Goal: Check status: Check status

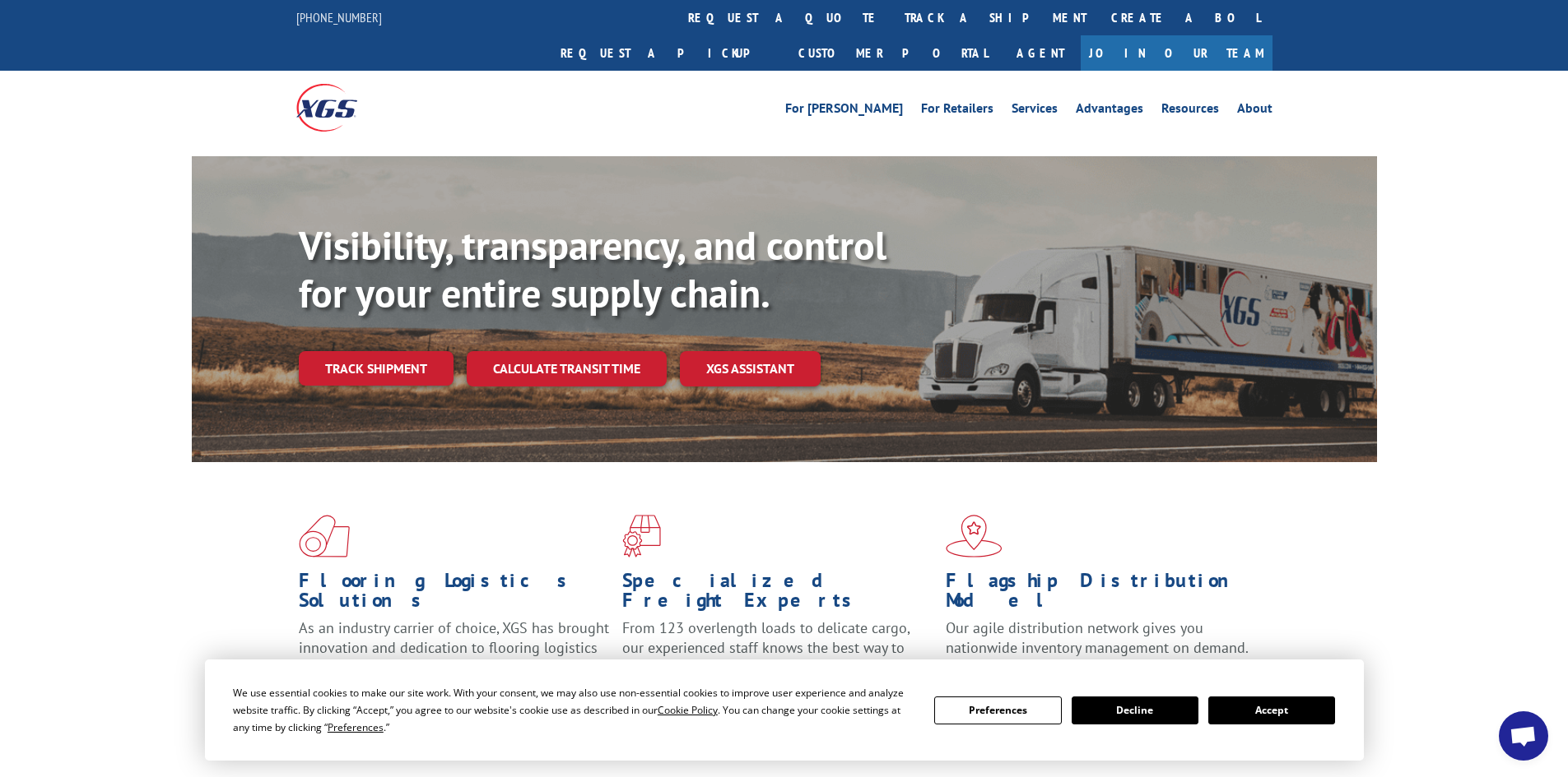
drag, startPoint x: 1259, startPoint y: 569, endPoint x: 695, endPoint y: 322, distance: 615.7
click at [1259, 571] on div "Flagship Distribution Model Our agile distribution network gives you nationwide…" at bounding box center [1107, 631] width 323 height 121
click at [893, 8] on link "track a shipment" at bounding box center [996, 18] width 206 height 35
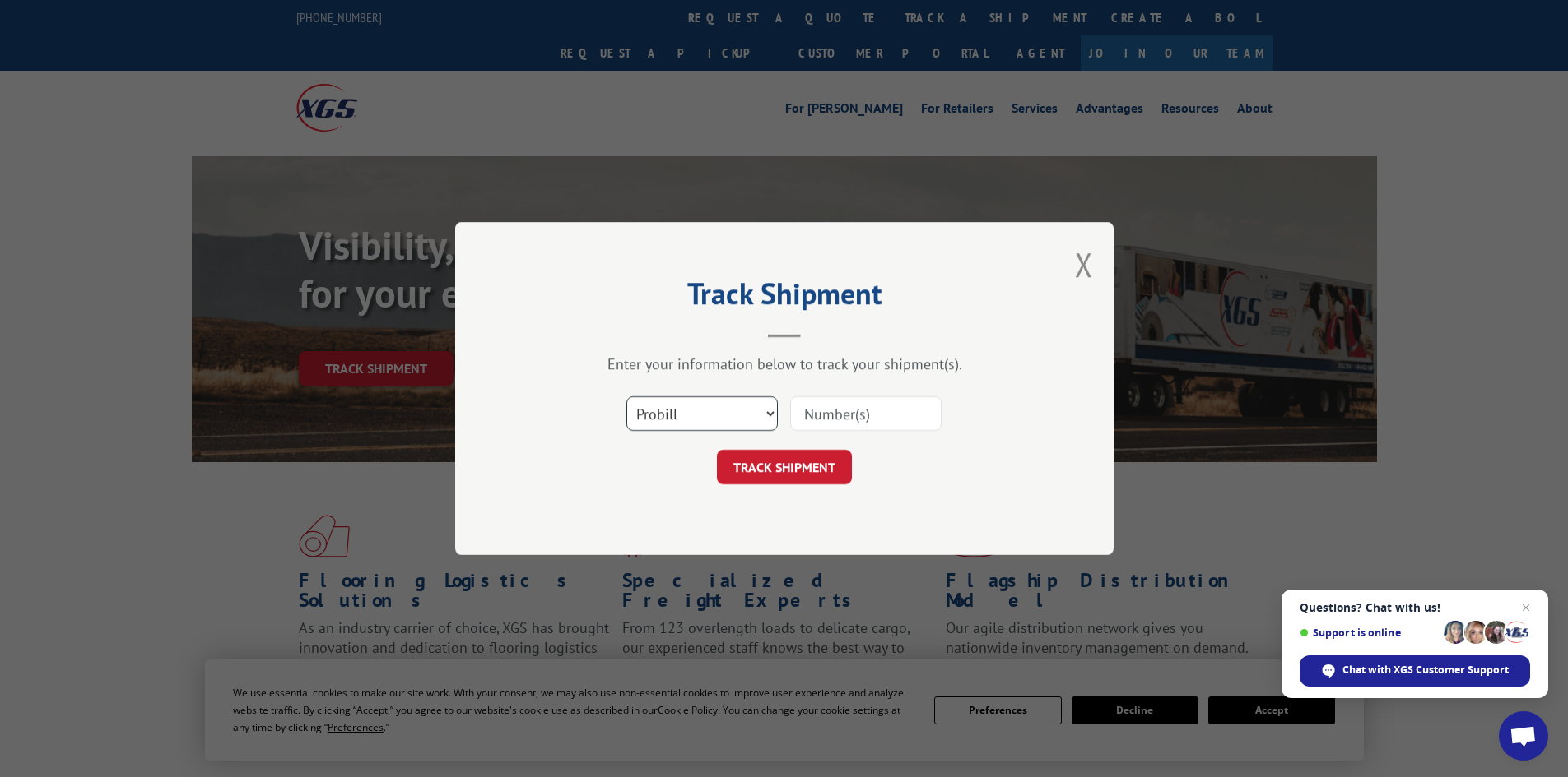
click at [749, 411] on select "Select category... Probill BOL PO" at bounding box center [701, 413] width 151 height 34
select select "bol"
click at [626, 396] on select "Select category... Probill BOL PO" at bounding box center [701, 413] width 151 height 34
click at [865, 402] on input at bounding box center [866, 413] width 151 height 34
paste input "6010673"
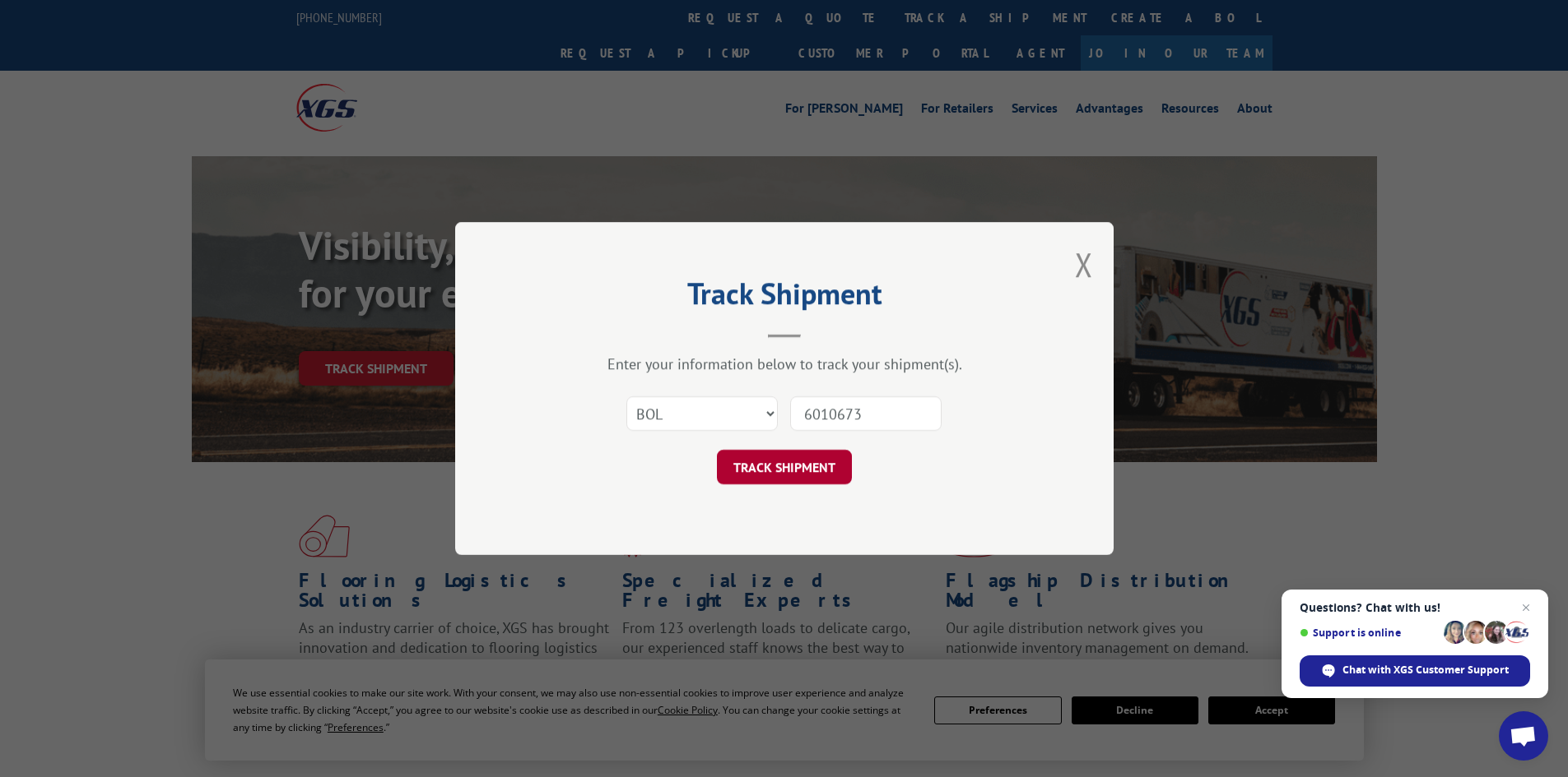
type input "6010673"
click at [806, 456] on button "TRACK SHIPMENT" at bounding box center [784, 467] width 135 height 34
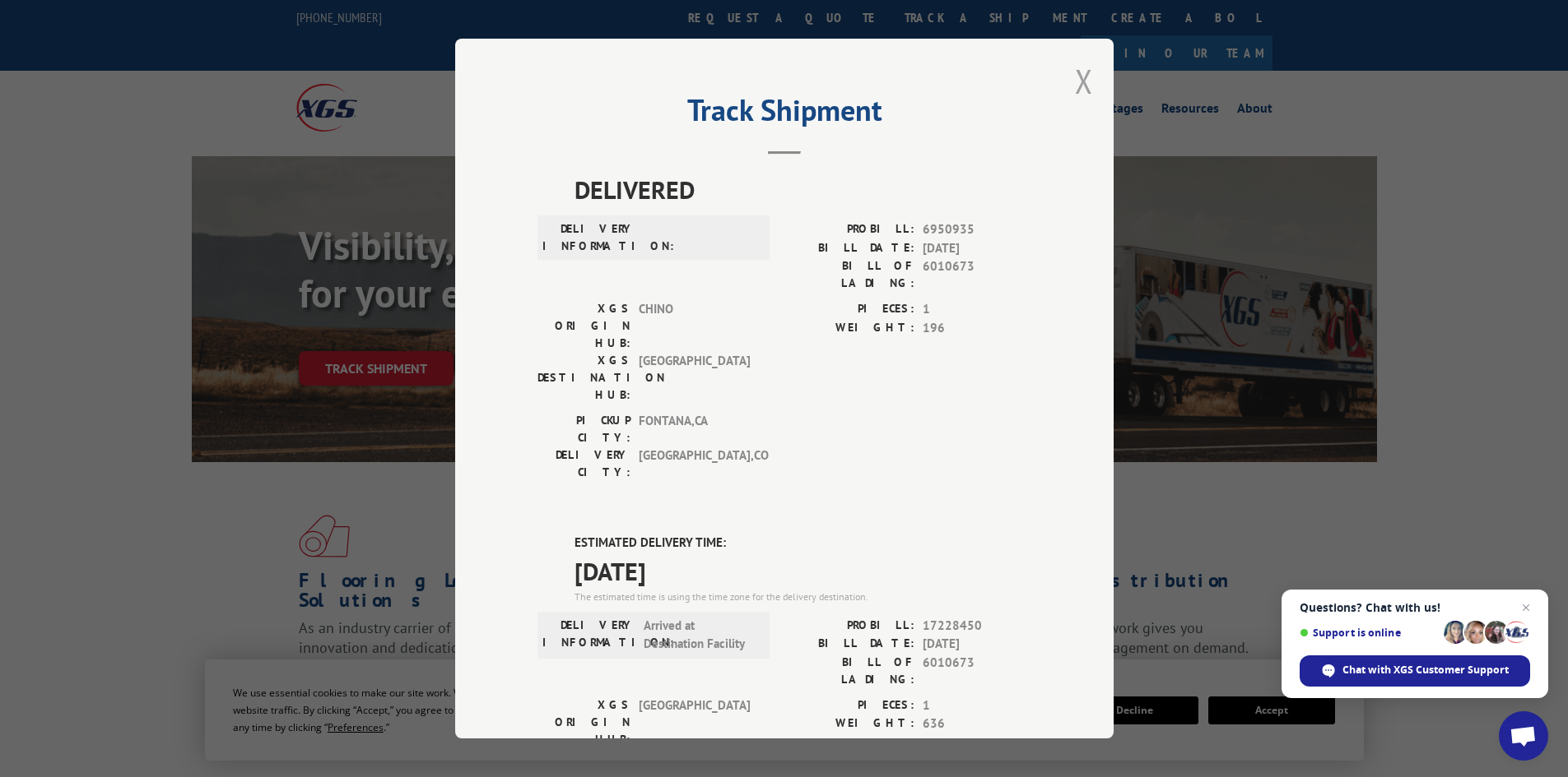
click at [1083, 76] on button "Close modal" at bounding box center [1083, 81] width 18 height 44
